Goal: Task Accomplishment & Management: Use online tool/utility

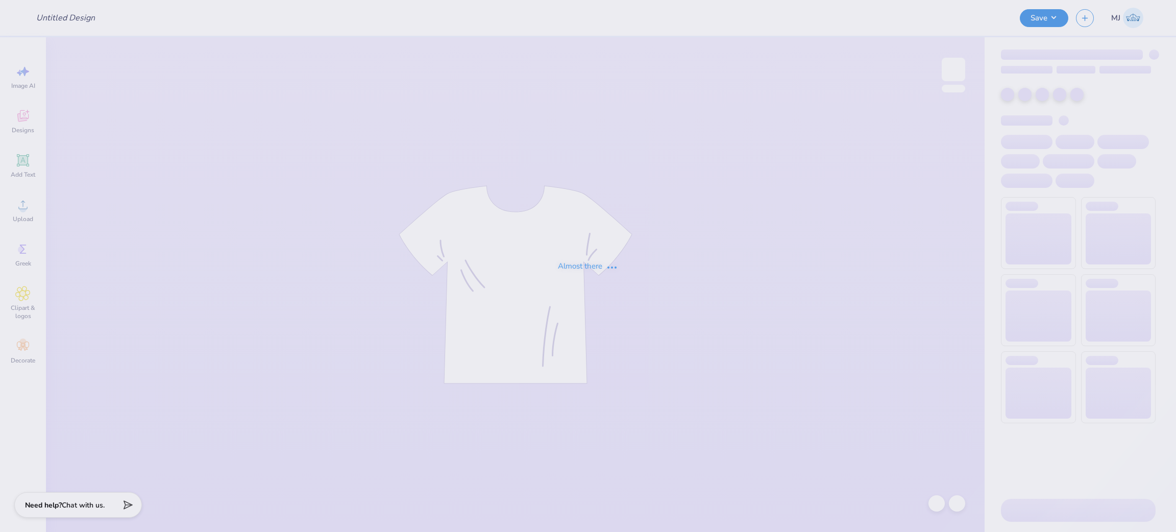
type input "BBYO : Leryn Merkow"
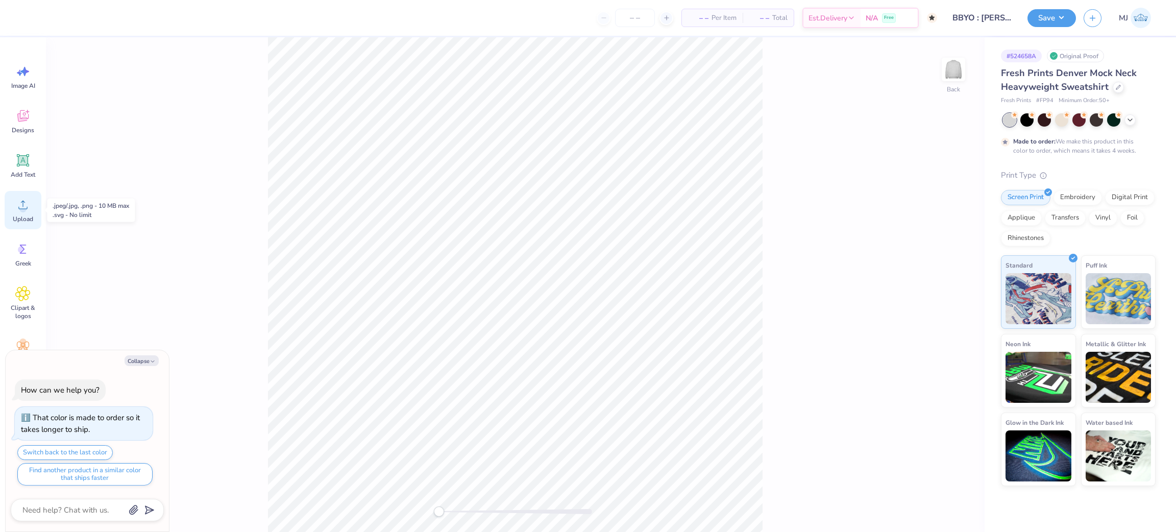
click at [18, 219] on span "Upload" at bounding box center [23, 219] width 20 height 8
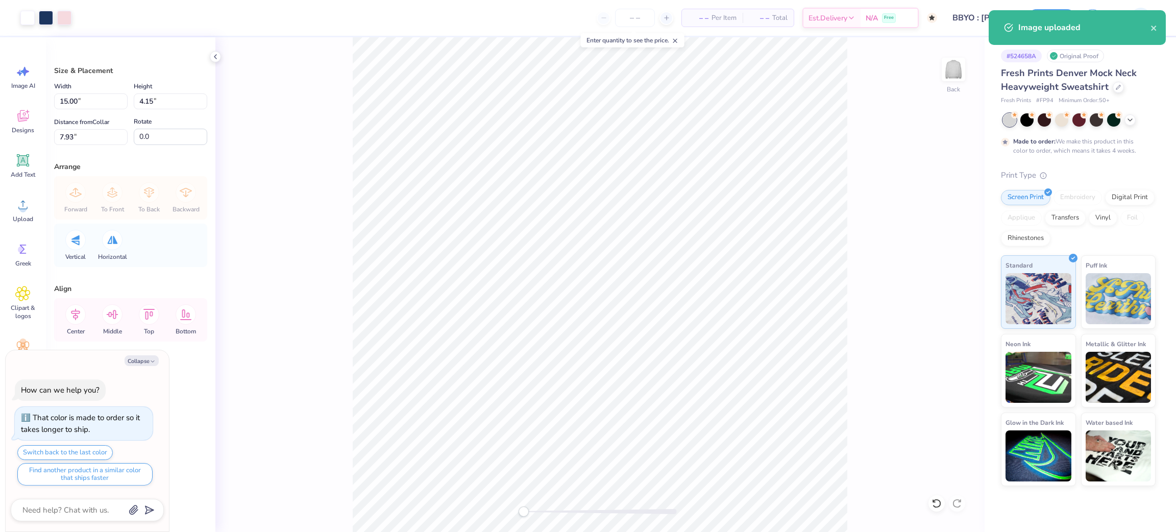
type textarea "x"
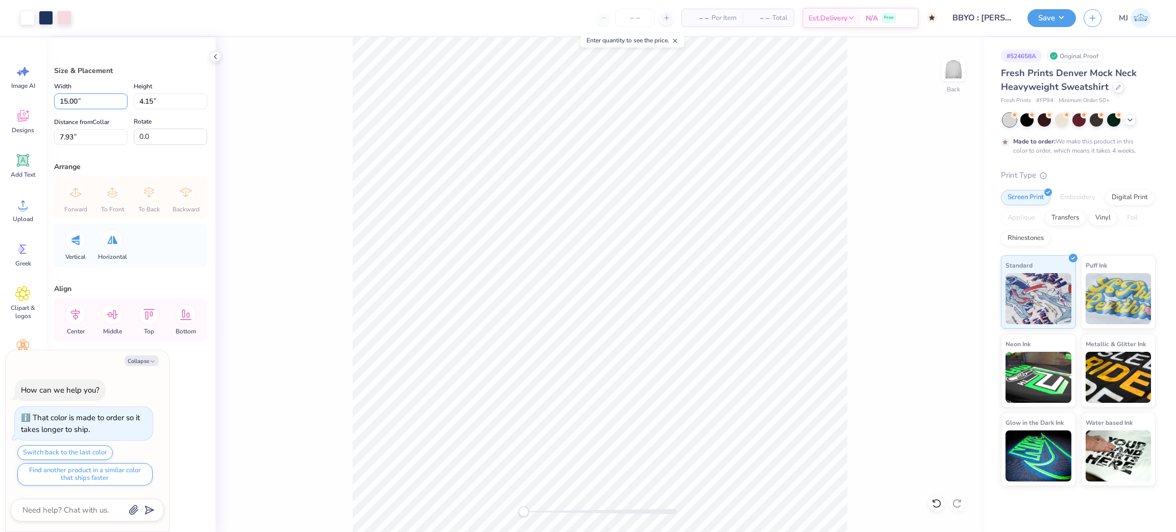
drag, startPoint x: 96, startPoint y: 101, endPoint x: 0, endPoint y: 102, distance: 96.5
click at [0, 102] on div "Art colors – – Per Item – – Total Est. Delivery N/A Free Design Title BBYO : Le…" at bounding box center [588, 266] width 1176 height 532
type input "12.5"
type textarea "x"
type input "12.50"
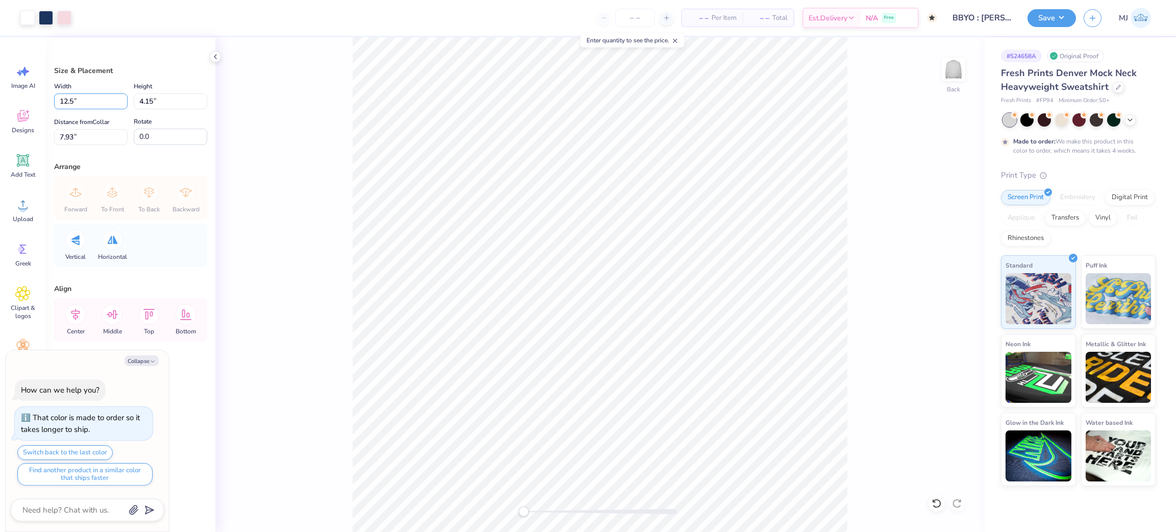
type input "3.46"
drag, startPoint x: 84, startPoint y: 130, endPoint x: 32, endPoint y: 139, distance: 52.4
click at [32, 139] on div "Art colors – – Per Item – – Total Est. Delivery N/A Free Design Title BBYO : Le…" at bounding box center [588, 266] width 1176 height 532
type input "2"
click at [1067, 12] on button "Save" at bounding box center [1052, 17] width 49 height 18
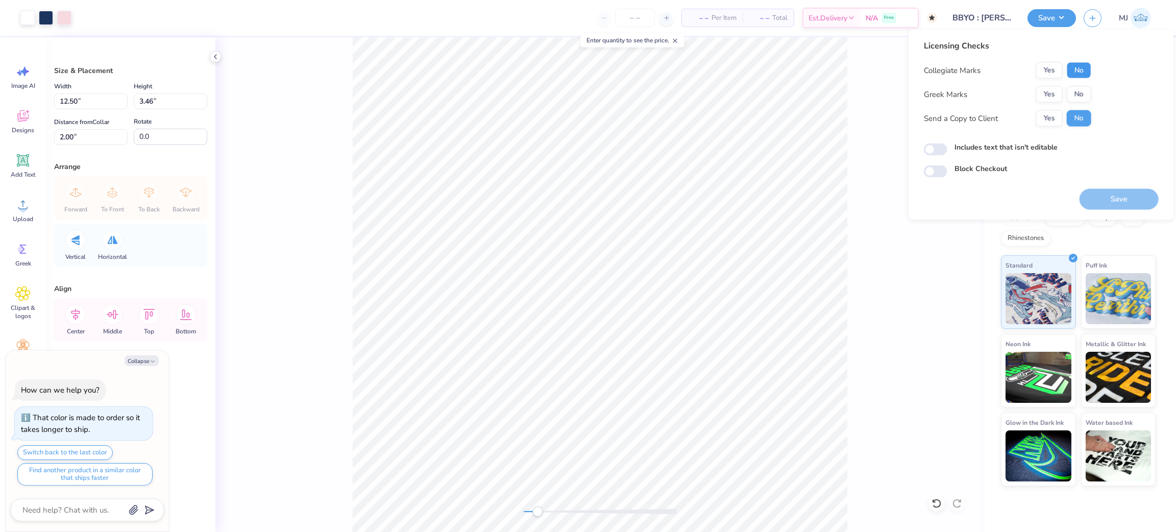
click at [1075, 66] on button "No" at bounding box center [1079, 70] width 25 height 16
click at [1078, 96] on button "No" at bounding box center [1079, 94] width 25 height 16
click at [1126, 191] on button "Save" at bounding box center [1119, 199] width 79 height 21
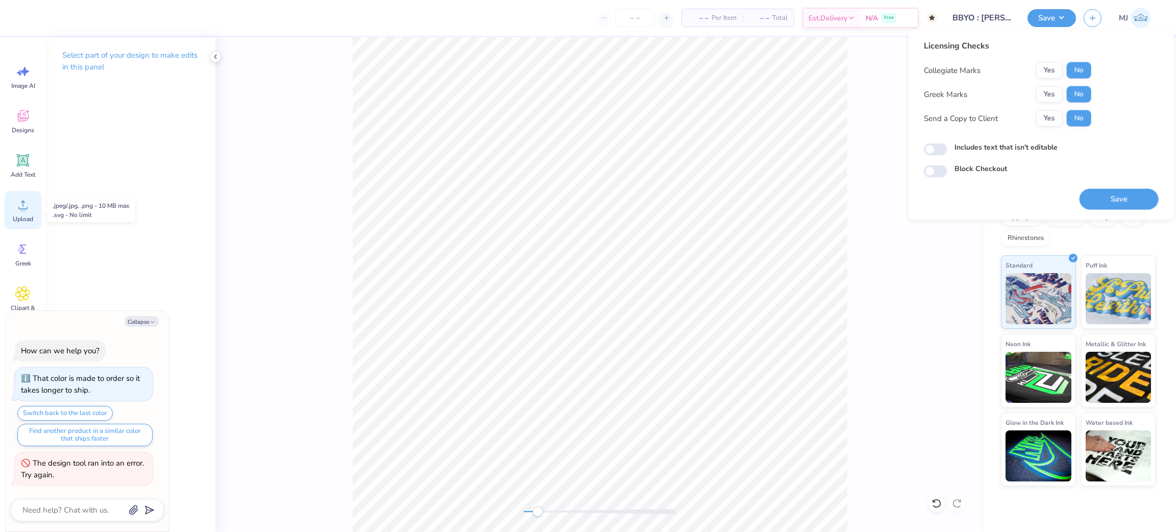
click at [26, 208] on icon at bounding box center [22, 205] width 9 height 9
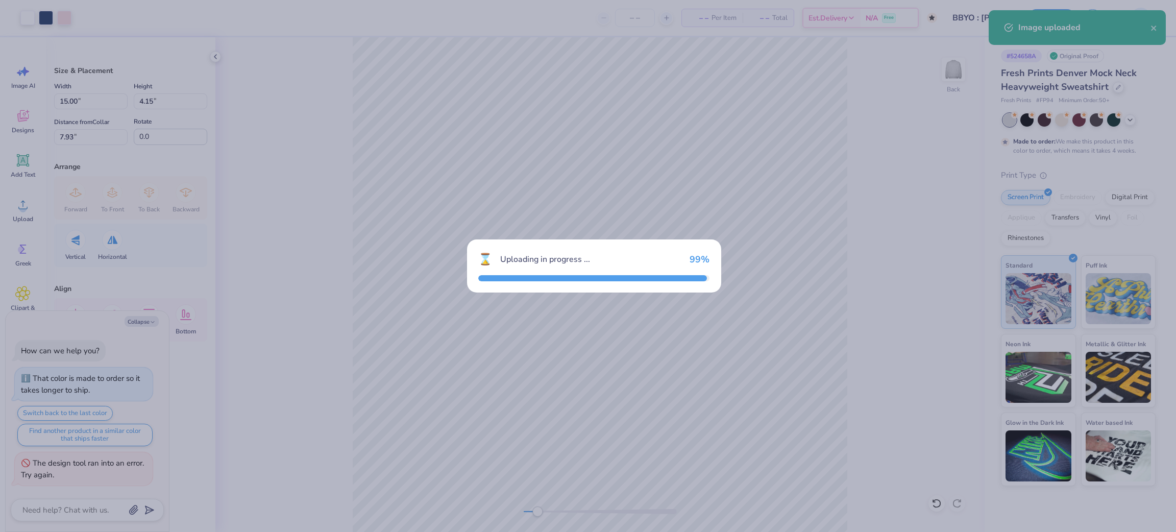
type textarea "x"
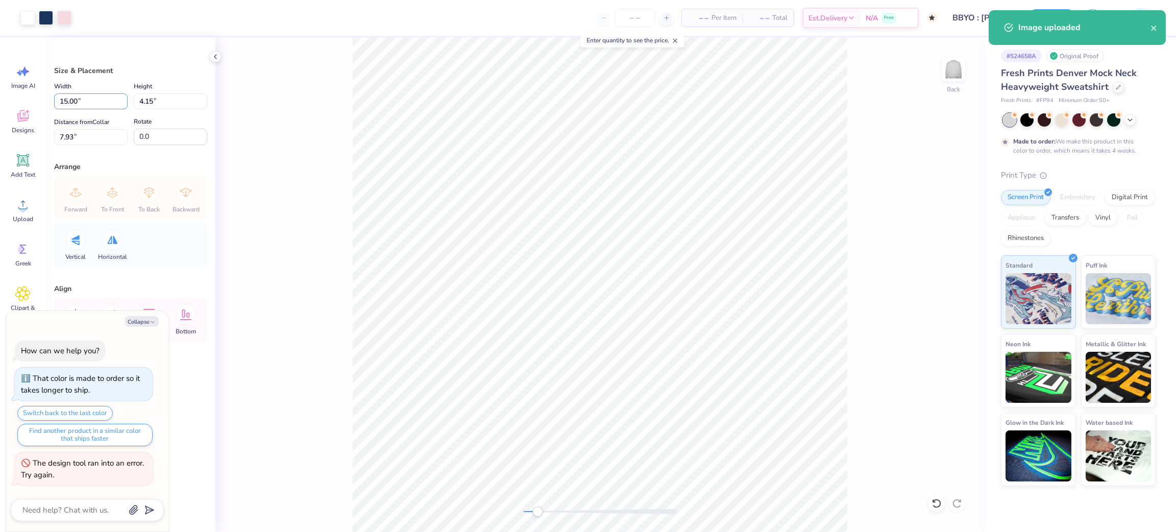
drag, startPoint x: 78, startPoint y: 104, endPoint x: 30, endPoint y: 98, distance: 48.4
click at [30, 98] on div "Art colors – – Per Item – – Total Est. Delivery N/A Free Design Title BBYO : Le…" at bounding box center [588, 266] width 1176 height 532
type input "12.5"
type textarea "x"
type input "12.50"
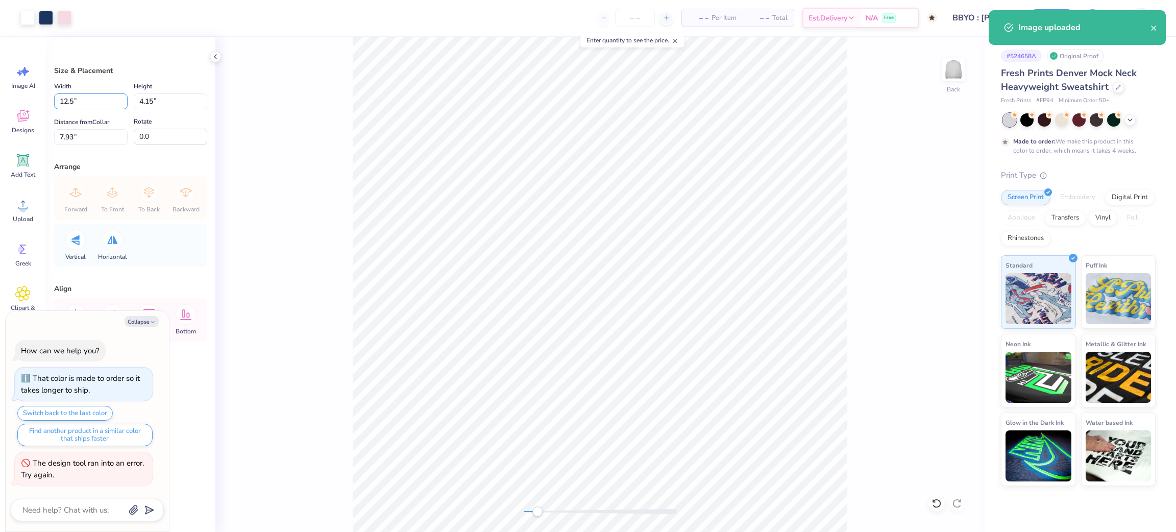
type input "3.46"
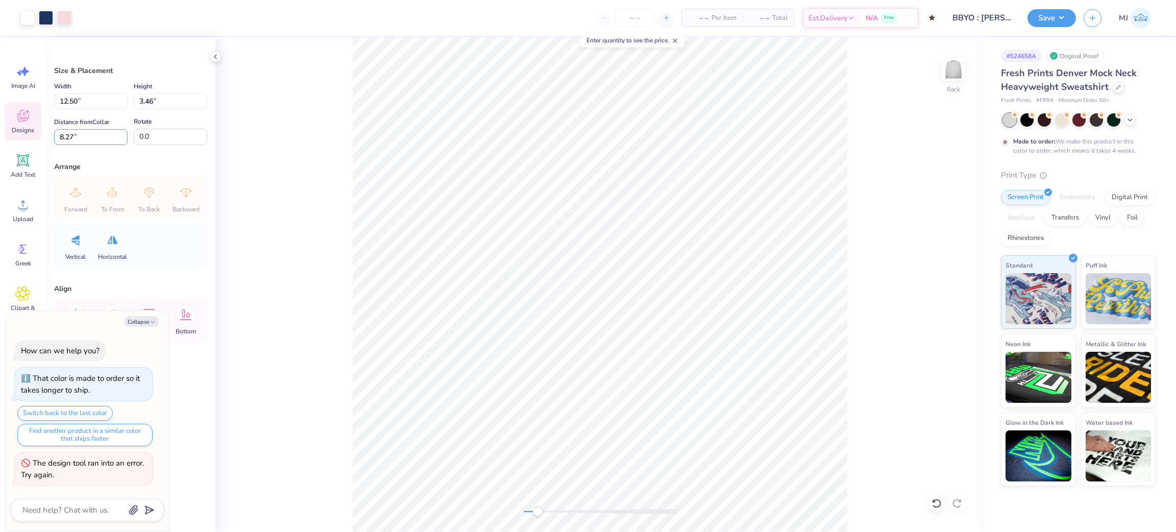
drag, startPoint x: 79, startPoint y: 142, endPoint x: 13, endPoint y: 139, distance: 65.4
click at [13, 139] on div "Art colors – – Per Item – – Total Est. Delivery N/A Free Design Title BBYO : Le…" at bounding box center [588, 266] width 1176 height 532
type input "3"
type textarea "x"
drag, startPoint x: 93, startPoint y: 134, endPoint x: 39, endPoint y: 134, distance: 54.1
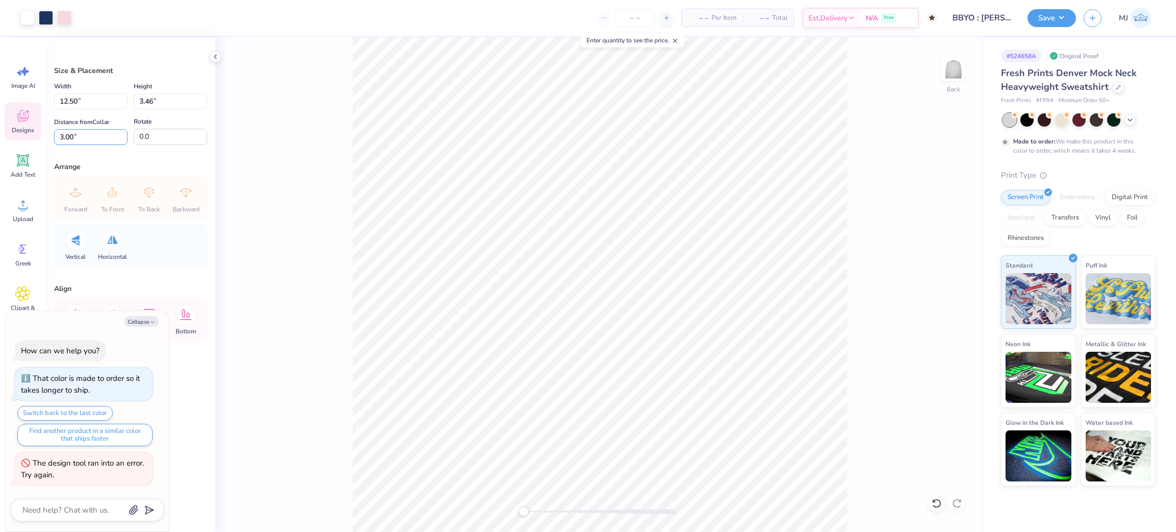
click at [39, 134] on div "Art colors – – Per Item – – Total Est. Delivery N/A Free Design Title BBYO : Le…" at bounding box center [588, 266] width 1176 height 532
type input "2"
click at [1067, 19] on button "Save" at bounding box center [1052, 17] width 49 height 18
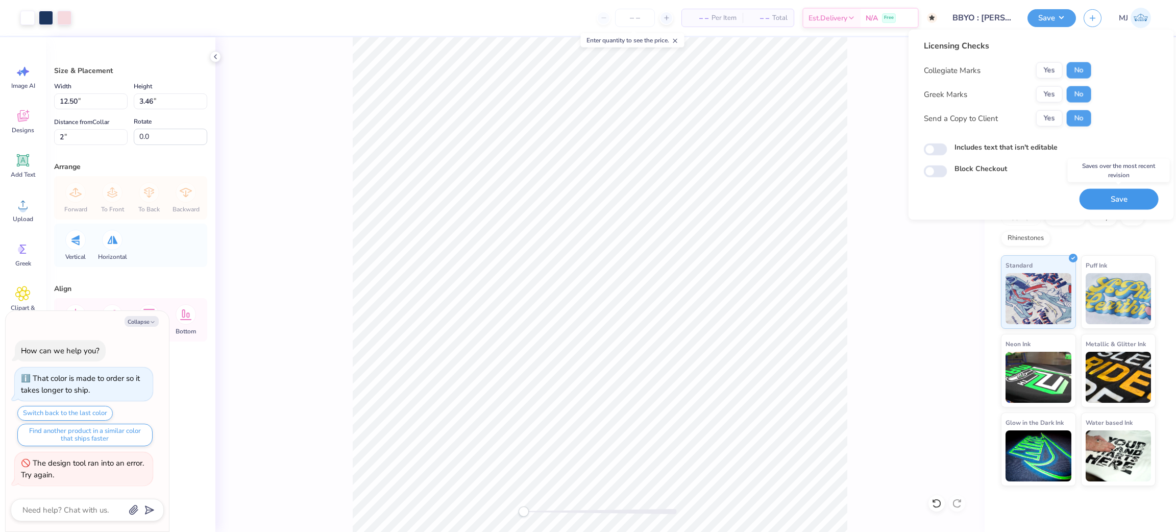
click at [1131, 205] on button "Save" at bounding box center [1119, 199] width 79 height 21
type textarea "x"
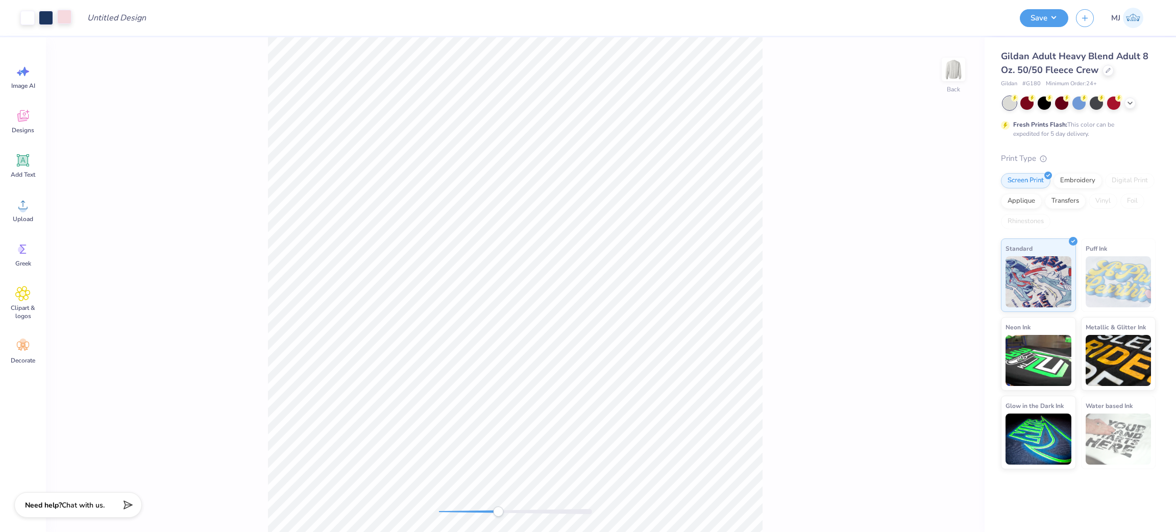
click at [71, 18] on div at bounding box center [64, 17] width 14 height 14
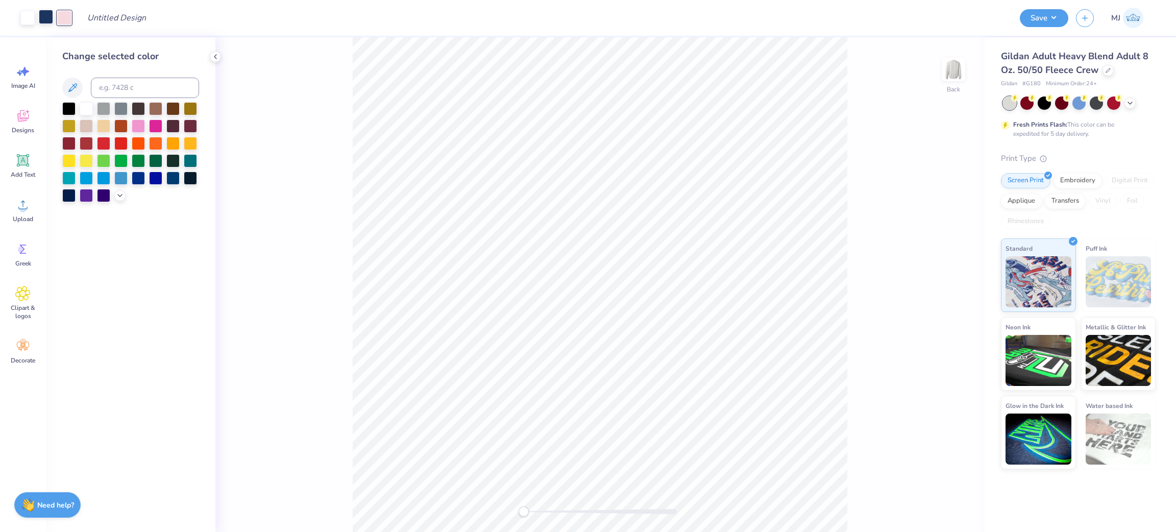
click at [45, 18] on div at bounding box center [46, 17] width 14 height 14
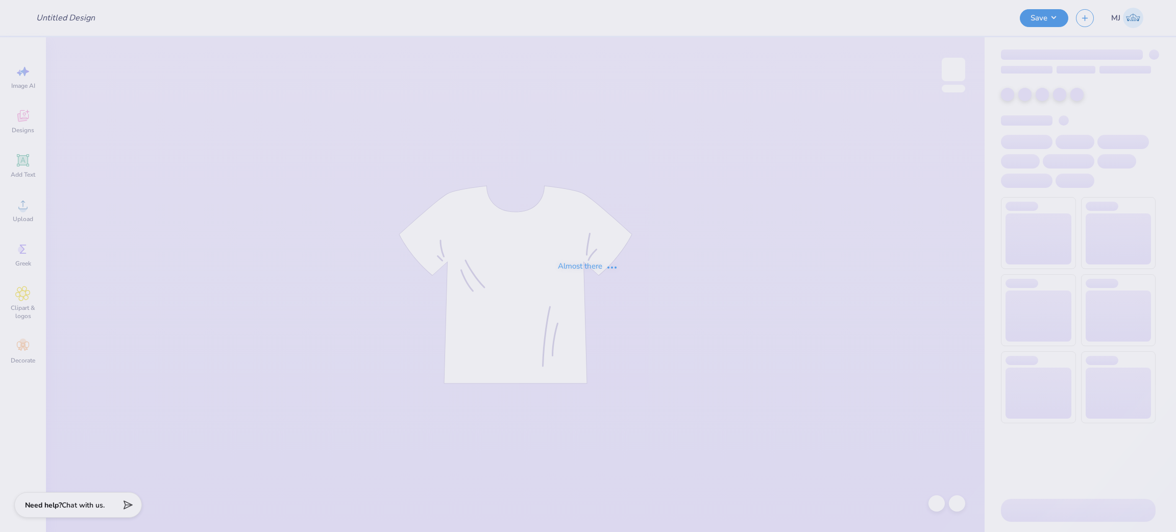
type input "Core - merch"
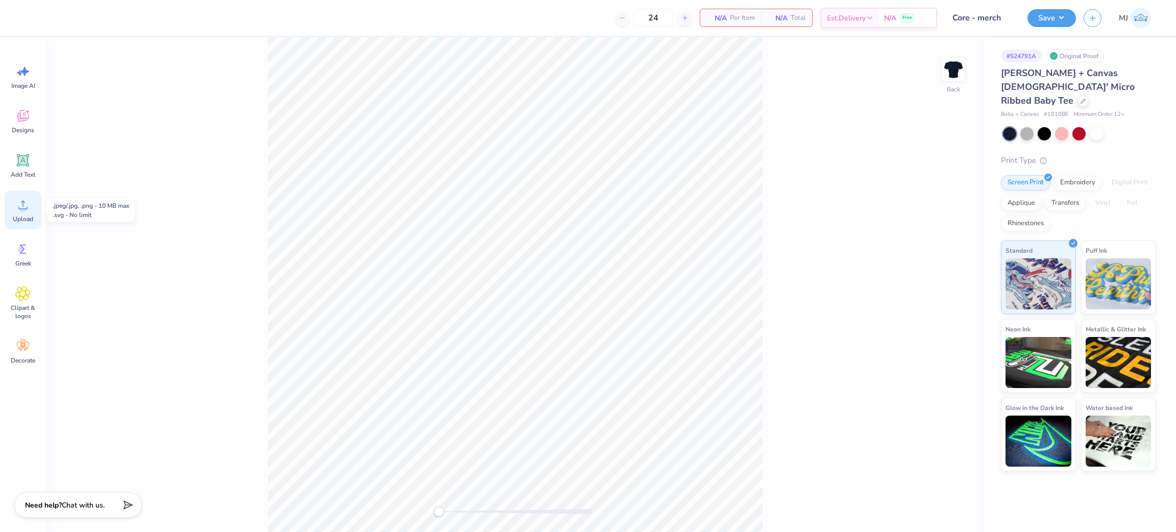
click at [32, 215] on span "Upload" at bounding box center [23, 219] width 20 height 8
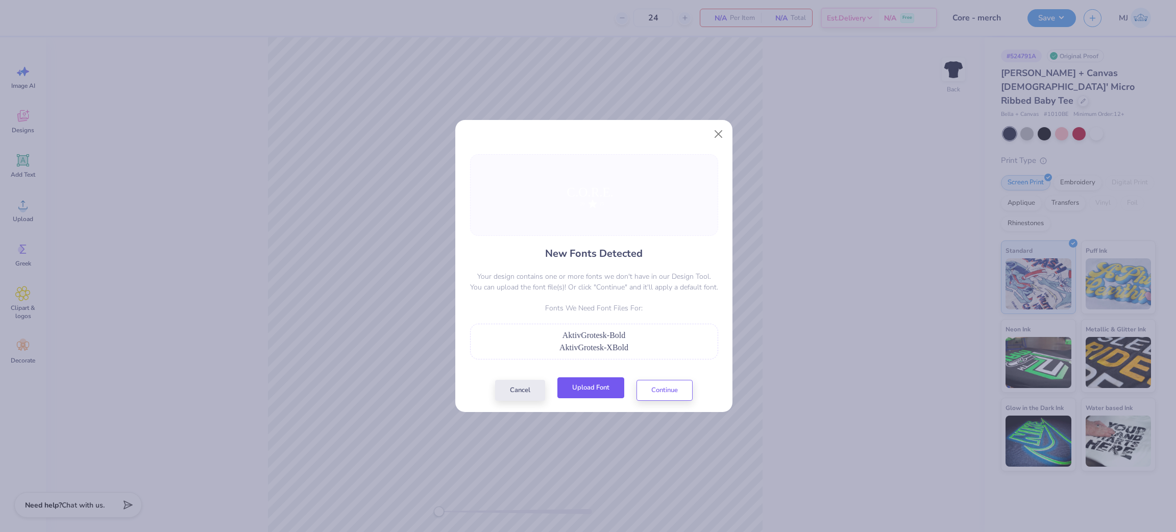
click at [580, 397] on button "Upload Font" at bounding box center [591, 387] width 67 height 21
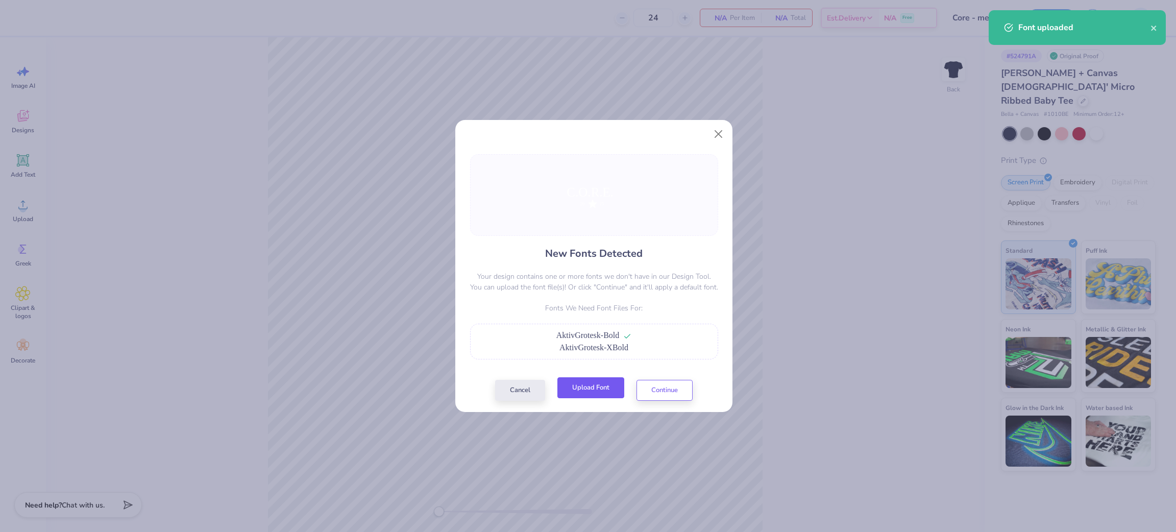
click at [580, 394] on button "Upload Font" at bounding box center [591, 387] width 67 height 21
click at [658, 388] on button "Continue" at bounding box center [665, 387] width 56 height 21
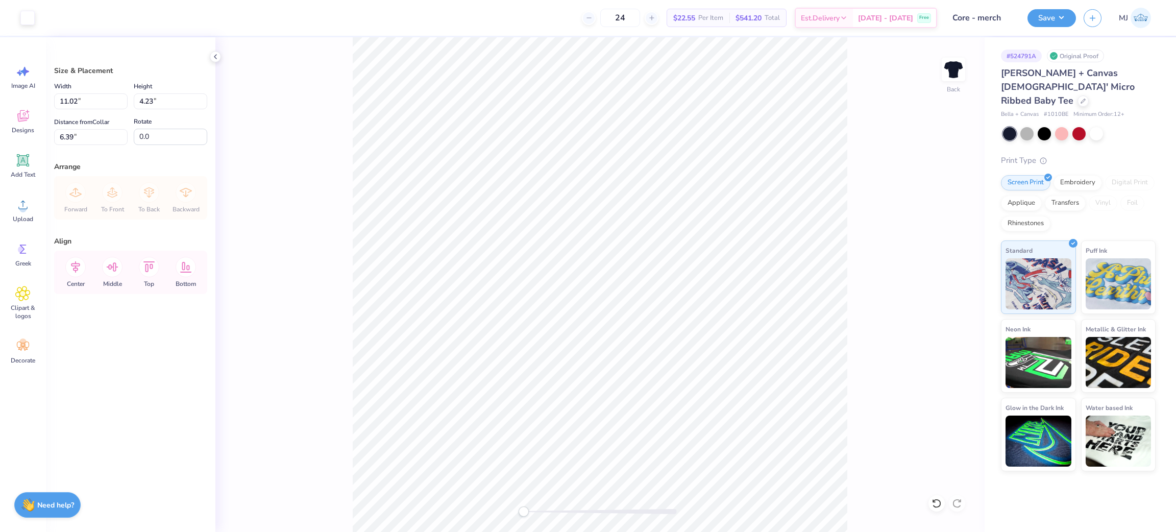
click at [848, 430] on div "Back" at bounding box center [599, 284] width 769 height 495
click at [645, 422] on li "Group" at bounding box center [635, 419] width 80 height 20
type input "1.77"
type input "8.85"
click at [933, 501] on icon at bounding box center [934, 501] width 2 height 2
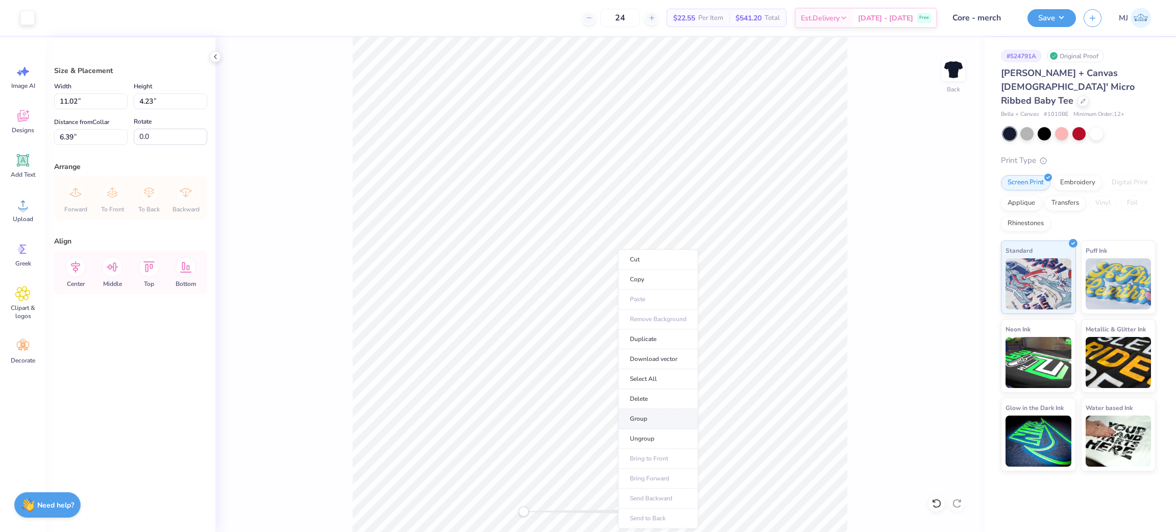
click at [661, 418] on li "Group" at bounding box center [658, 419] width 80 height 20
click at [868, 492] on div "Back" at bounding box center [599, 284] width 769 height 495
drag, startPoint x: 100, startPoint y: 103, endPoint x: 0, endPoint y: 100, distance: 99.6
click at [0, 100] on div "Art colors 24 $22.55 Per Item $541.20 Total Est. Delivery [DATE] - [DATE] Free …" at bounding box center [588, 266] width 1176 height 532
type input "10.00"
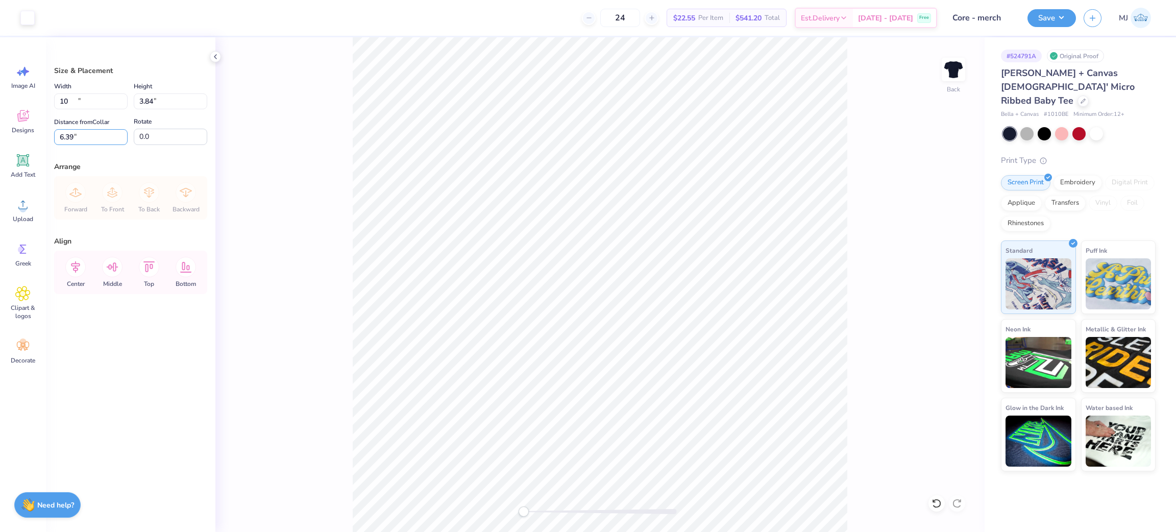
type input "3.84"
drag, startPoint x: 90, startPoint y: 140, endPoint x: 7, endPoint y: 145, distance: 83.3
click at [7, 145] on div "Art colors 24 $22.55 Per Item $541.20 Total Est. Delivery [DATE] - [DATE] Free …" at bounding box center [588, 266] width 1176 height 532
type input "3"
click at [935, 48] on div "Back" at bounding box center [599, 284] width 769 height 495
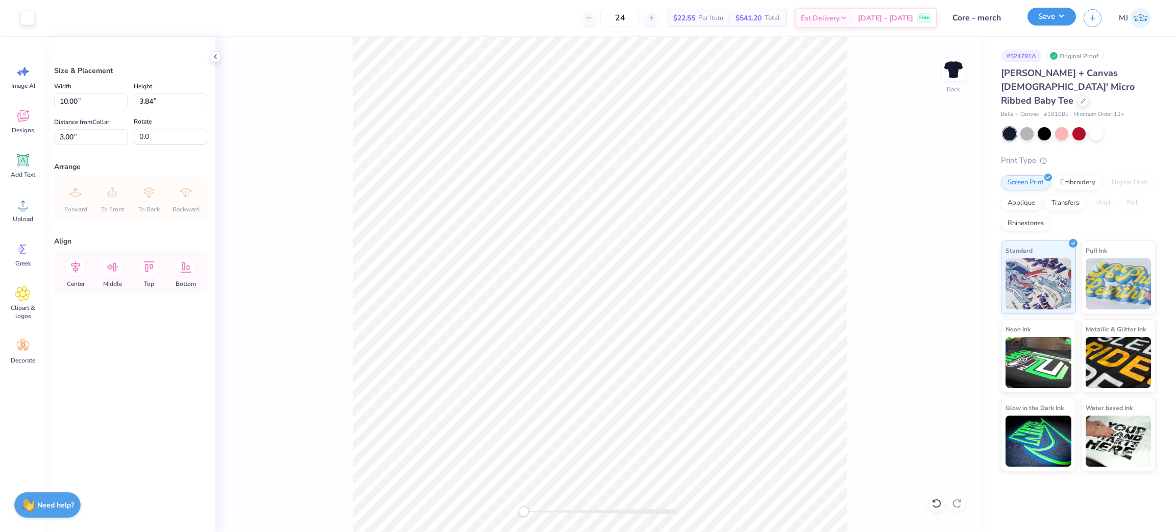
click at [1057, 15] on button "Save" at bounding box center [1052, 17] width 49 height 18
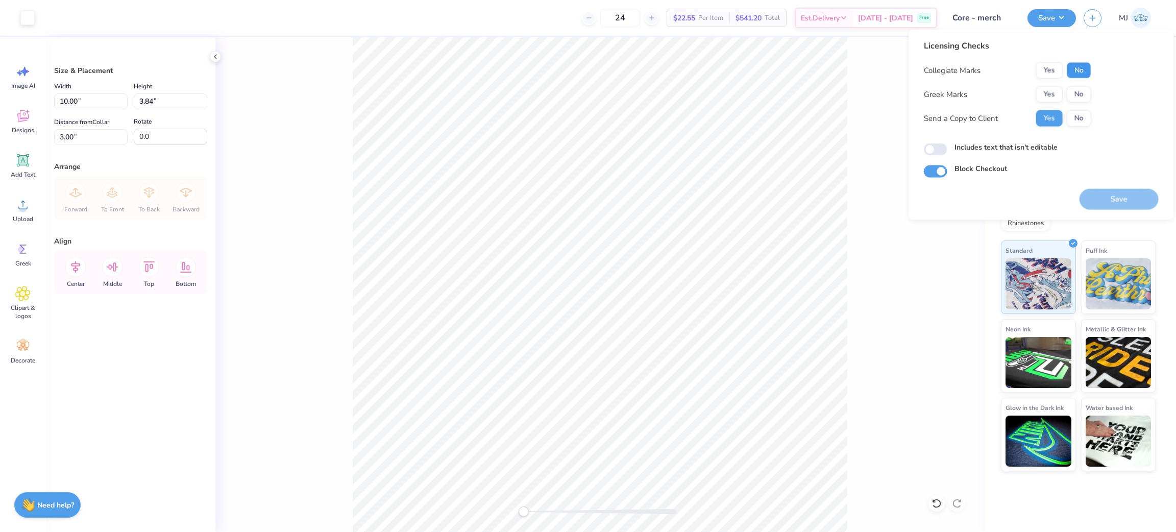
click at [1076, 69] on button "No" at bounding box center [1079, 70] width 25 height 16
click at [1083, 83] on div "Collegiate Marks Yes No Greek Marks Yes No Send a Copy to Client Yes No" at bounding box center [1007, 94] width 167 height 64
click at [1082, 88] on button "No" at bounding box center [1079, 94] width 25 height 16
click at [1132, 200] on button "Save" at bounding box center [1119, 199] width 79 height 21
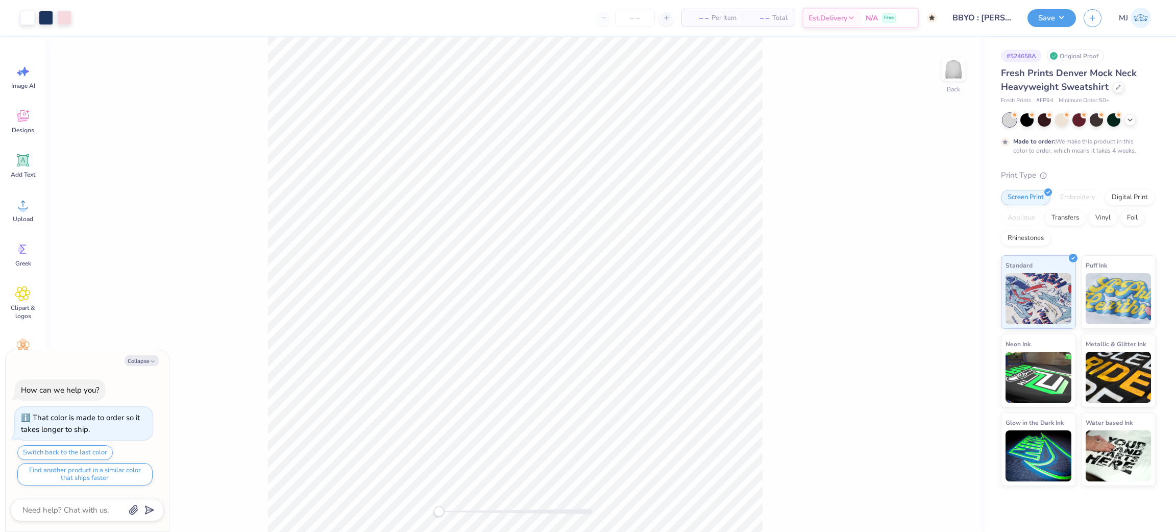
type textarea "x"
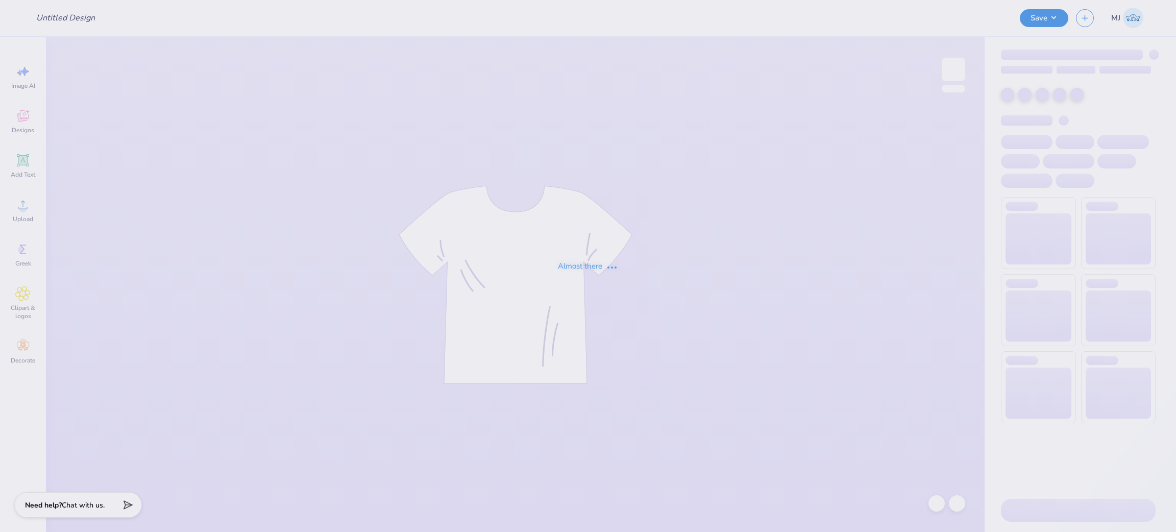
type input "Core - merch"
type input "Merch"
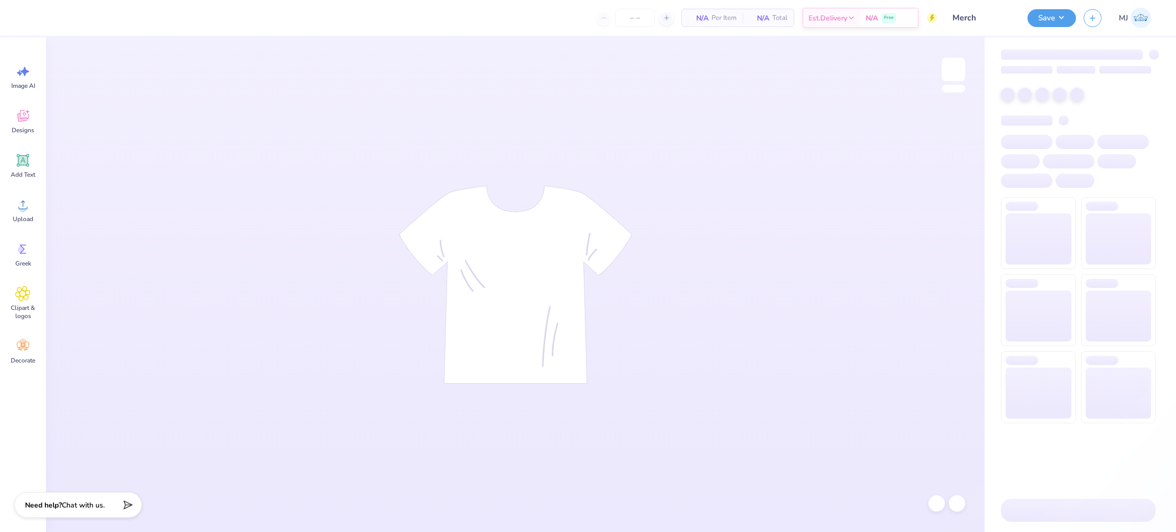
type input "24"
